Goal: Task Accomplishment & Management: Manage account settings

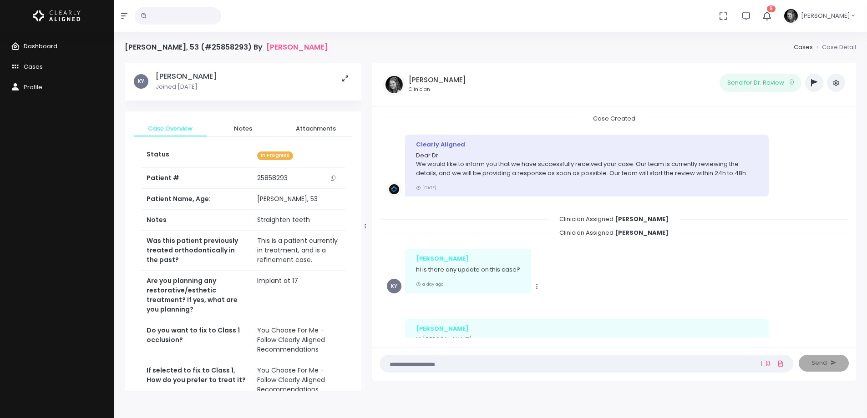
drag, startPoint x: 0, startPoint y: 0, endPoint x: 55, endPoint y: 44, distance: 70.0
click at [55, 44] on span "Dashboard" at bounding box center [41, 46] width 34 height 9
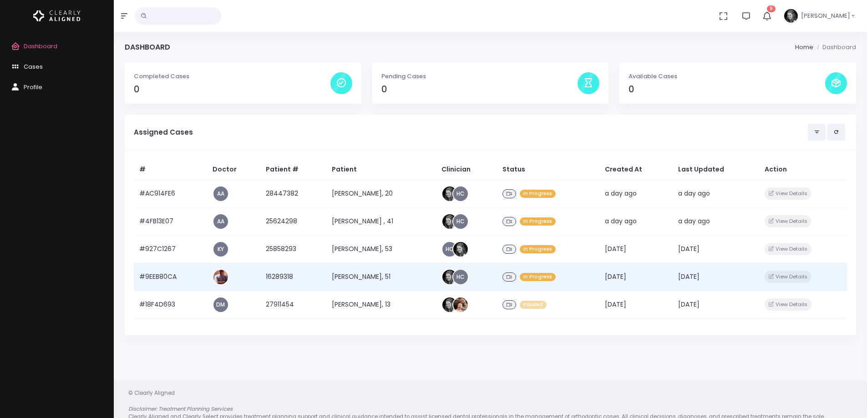
click at [154, 277] on td "#9EEB80CA" at bounding box center [170, 277] width 73 height 28
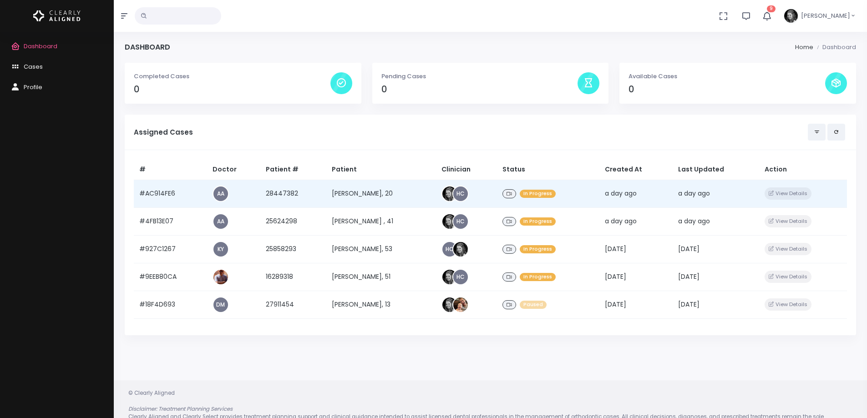
click at [160, 189] on td "#AC914FE6" at bounding box center [170, 194] width 73 height 28
click at [155, 196] on td "#AC914FE6" at bounding box center [170, 194] width 73 height 28
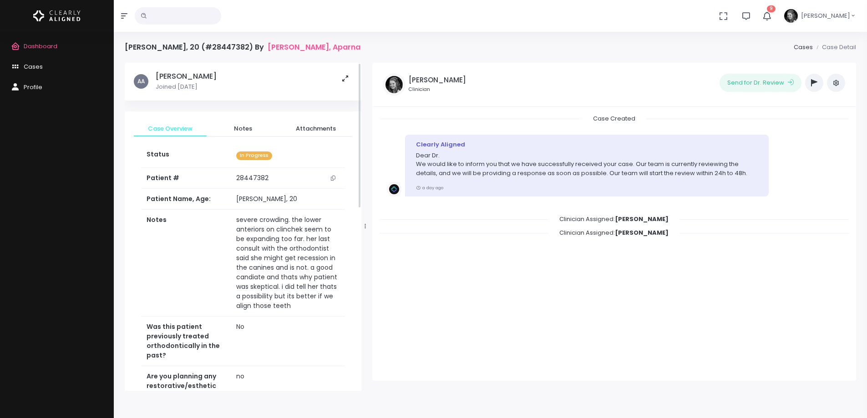
click at [772, 16] on icon "button" at bounding box center [767, 16] width 10 height 10
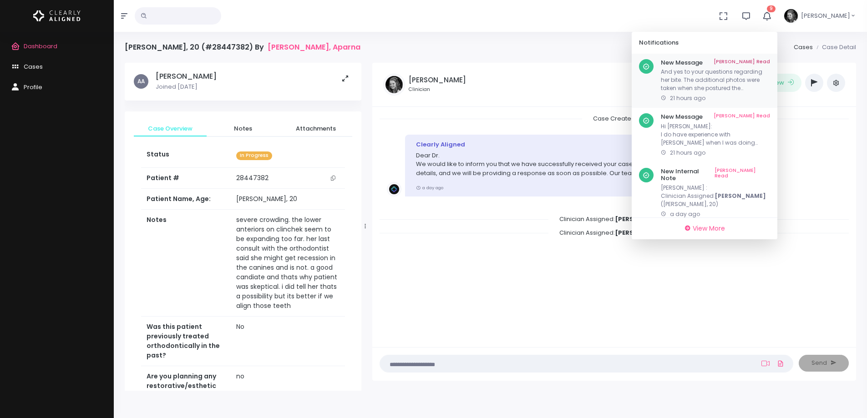
click at [764, 60] on link "[PERSON_NAME] Read" at bounding box center [742, 62] width 56 height 7
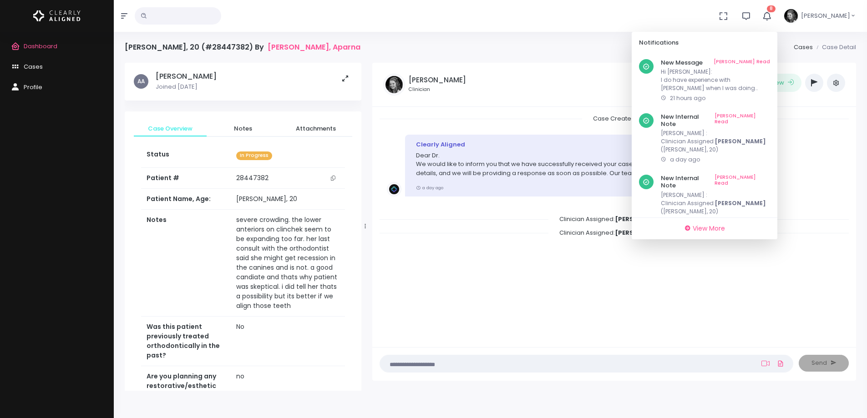
click at [764, 60] on link "[PERSON_NAME] Read" at bounding box center [742, 62] width 56 height 7
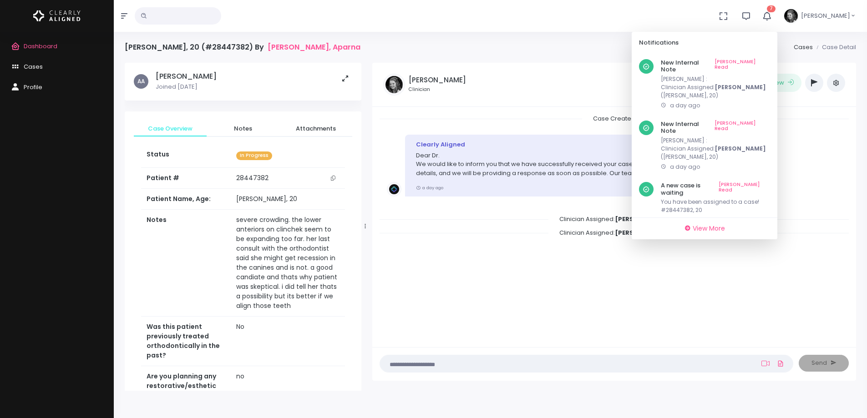
click at [764, 60] on link "[PERSON_NAME] Read" at bounding box center [743, 66] width 56 height 14
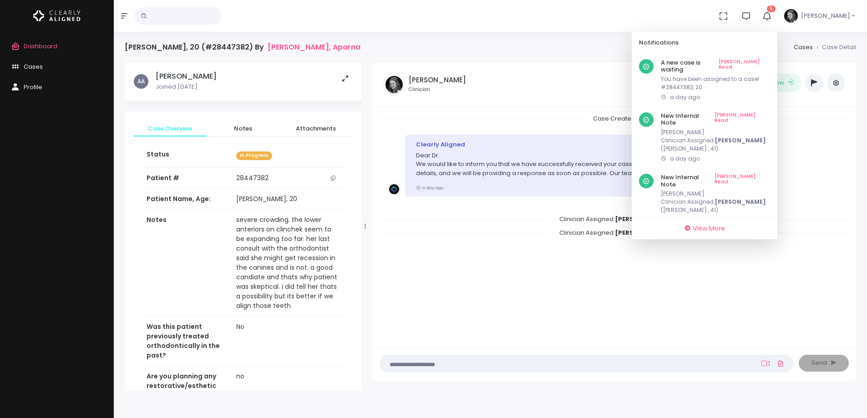
click at [764, 60] on link "[PERSON_NAME] Read" at bounding box center [744, 66] width 51 height 14
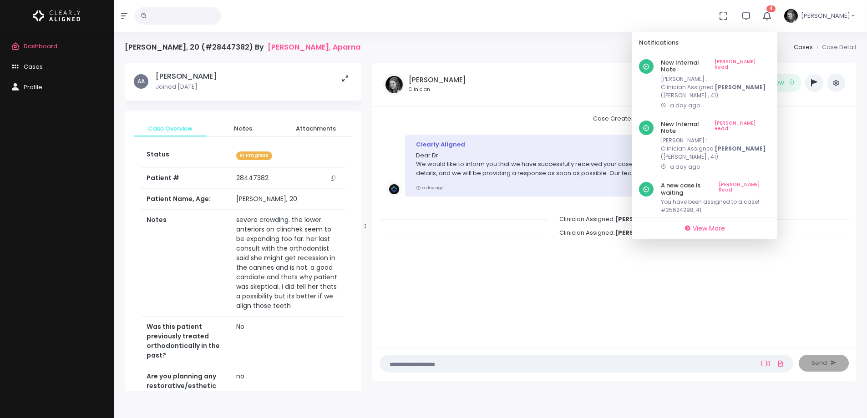
click at [764, 60] on link "[PERSON_NAME] Read" at bounding box center [743, 66] width 56 height 14
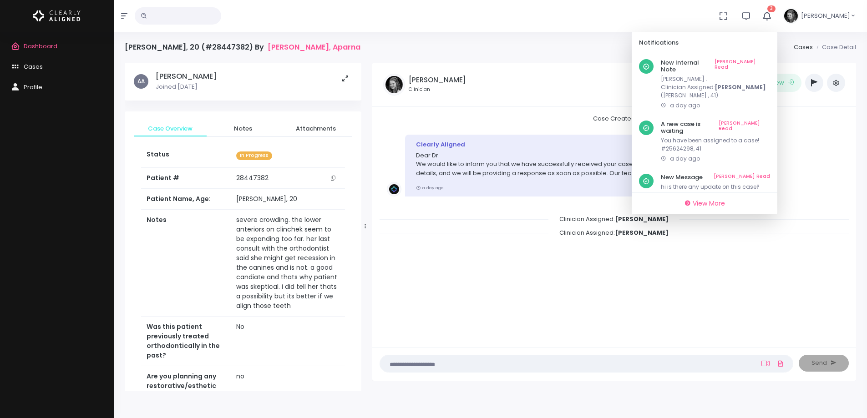
click at [764, 60] on link "[PERSON_NAME] Read" at bounding box center [743, 66] width 56 height 14
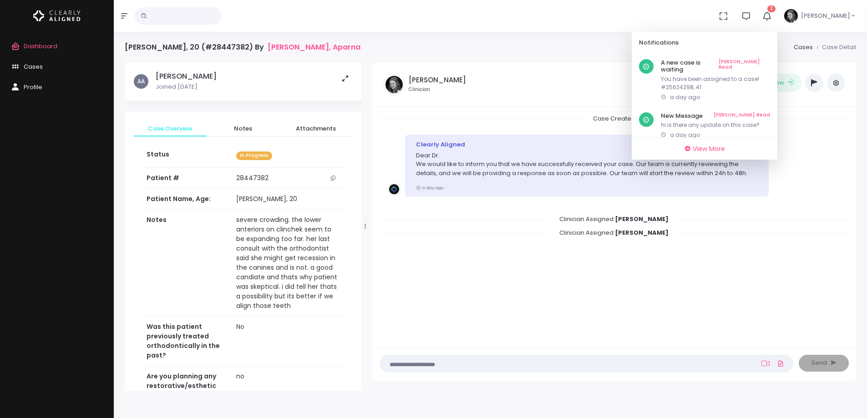
click at [764, 60] on link "[PERSON_NAME] Read" at bounding box center [744, 66] width 51 height 14
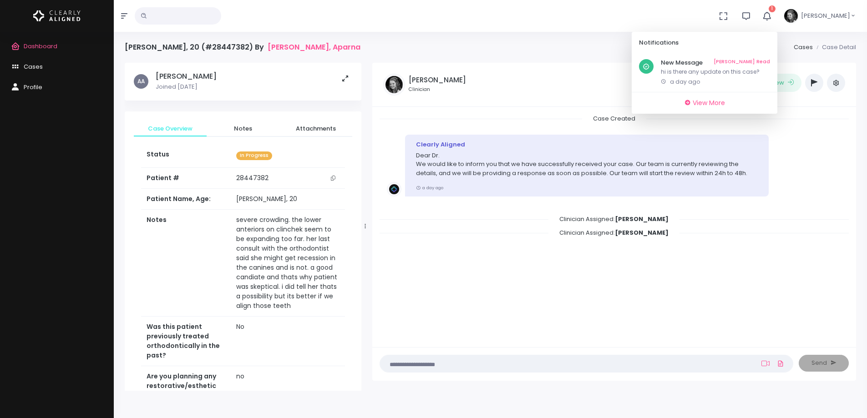
click at [170, 260] on th "Notes" at bounding box center [186, 263] width 90 height 107
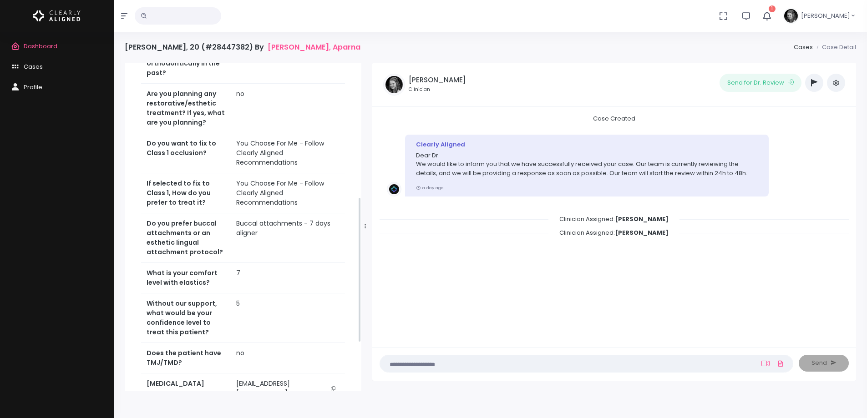
scroll to position [411, 0]
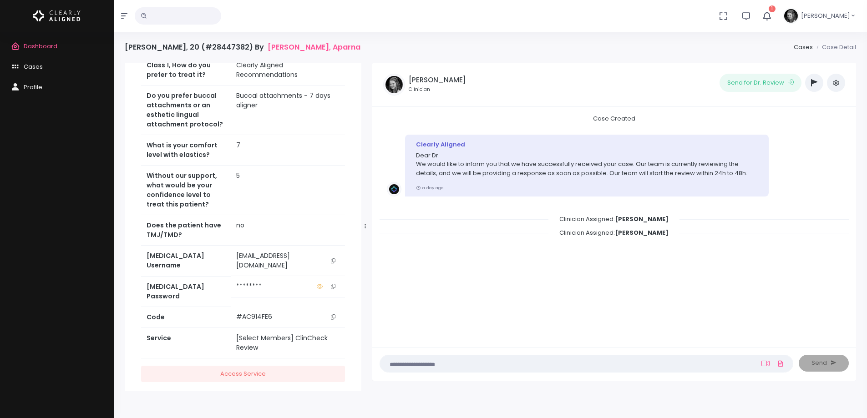
click at [335, 260] on button "scrollable content" at bounding box center [333, 260] width 13 height 19
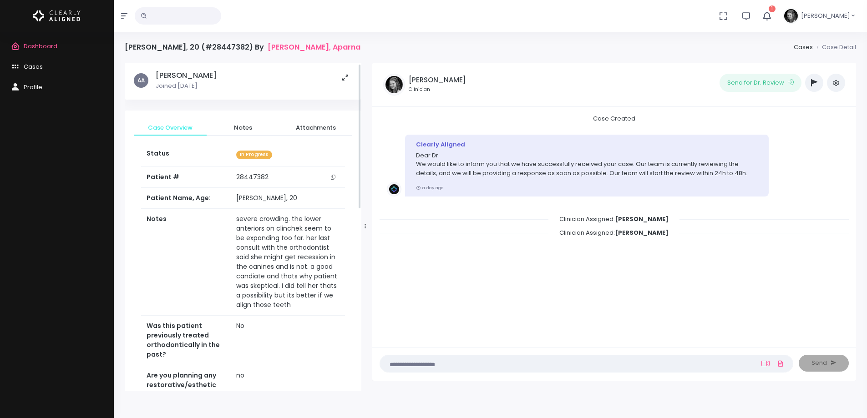
scroll to position [0, 0]
drag, startPoint x: 331, startPoint y: 179, endPoint x: 338, endPoint y: 189, distance: 12.4
click at [331, 179] on icon "scrollable content" at bounding box center [333, 178] width 5 height 5
